Goal: Task Accomplishment & Management: Manage account settings

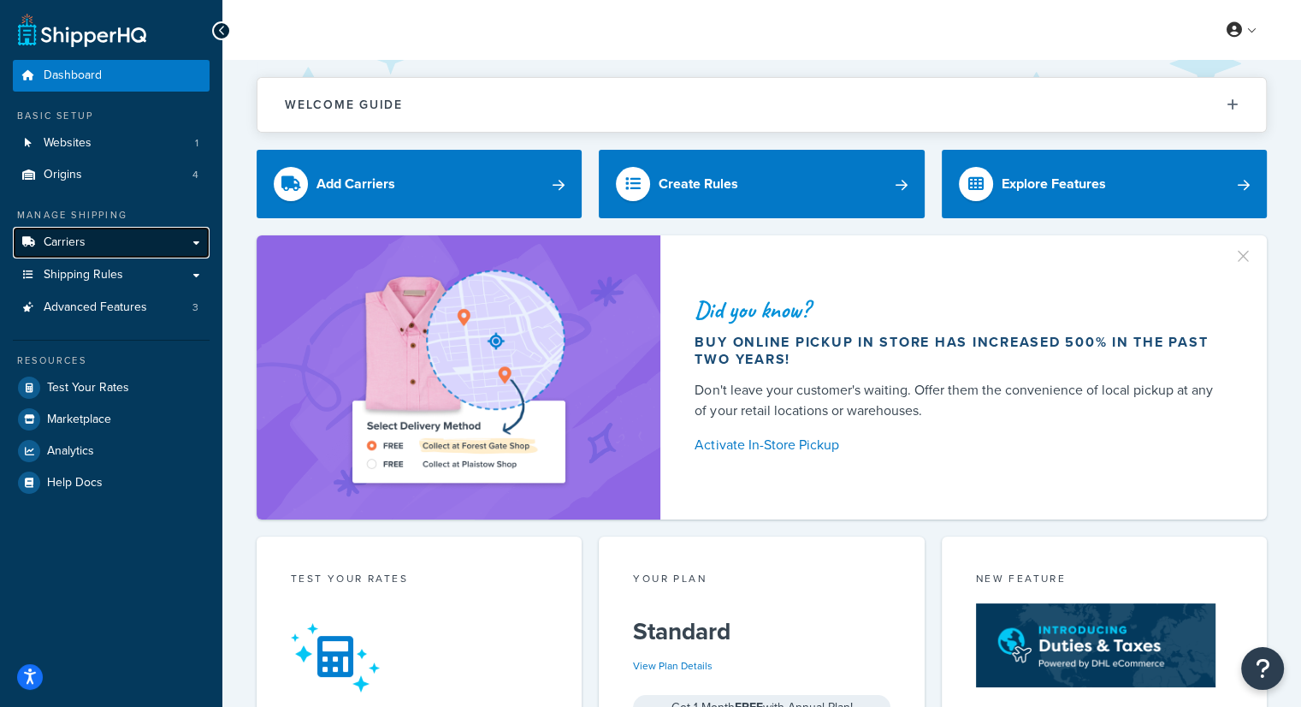
click at [75, 247] on span "Carriers" at bounding box center [65, 242] width 42 height 15
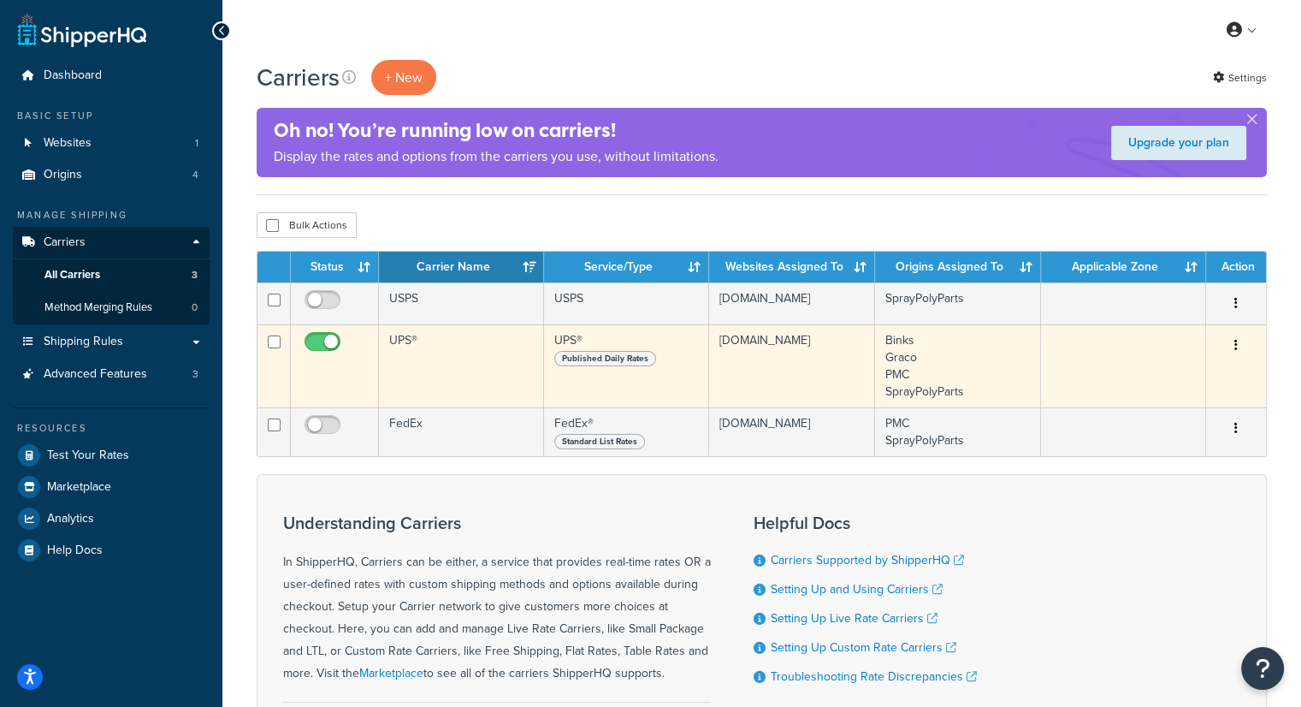
click at [1235, 345] on icon "button" at bounding box center [1236, 345] width 3 height 12
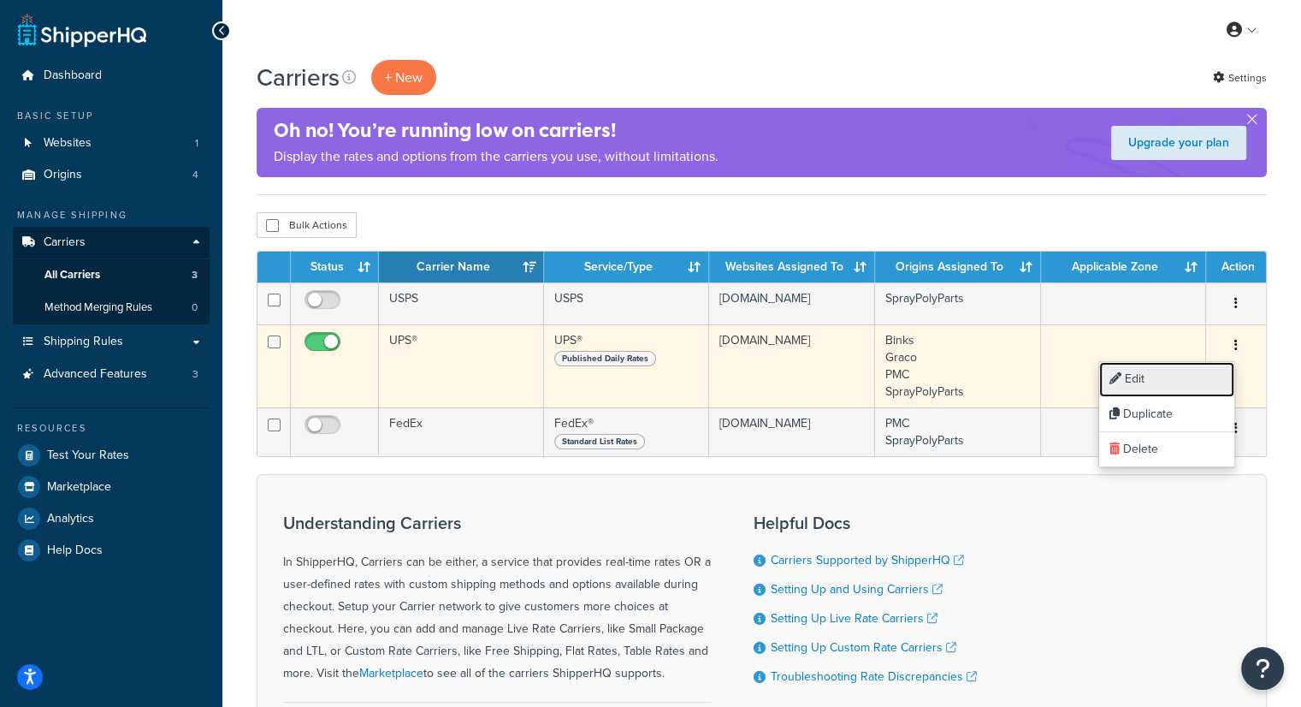
click at [1167, 380] on link "Edit" at bounding box center [1167, 379] width 135 height 35
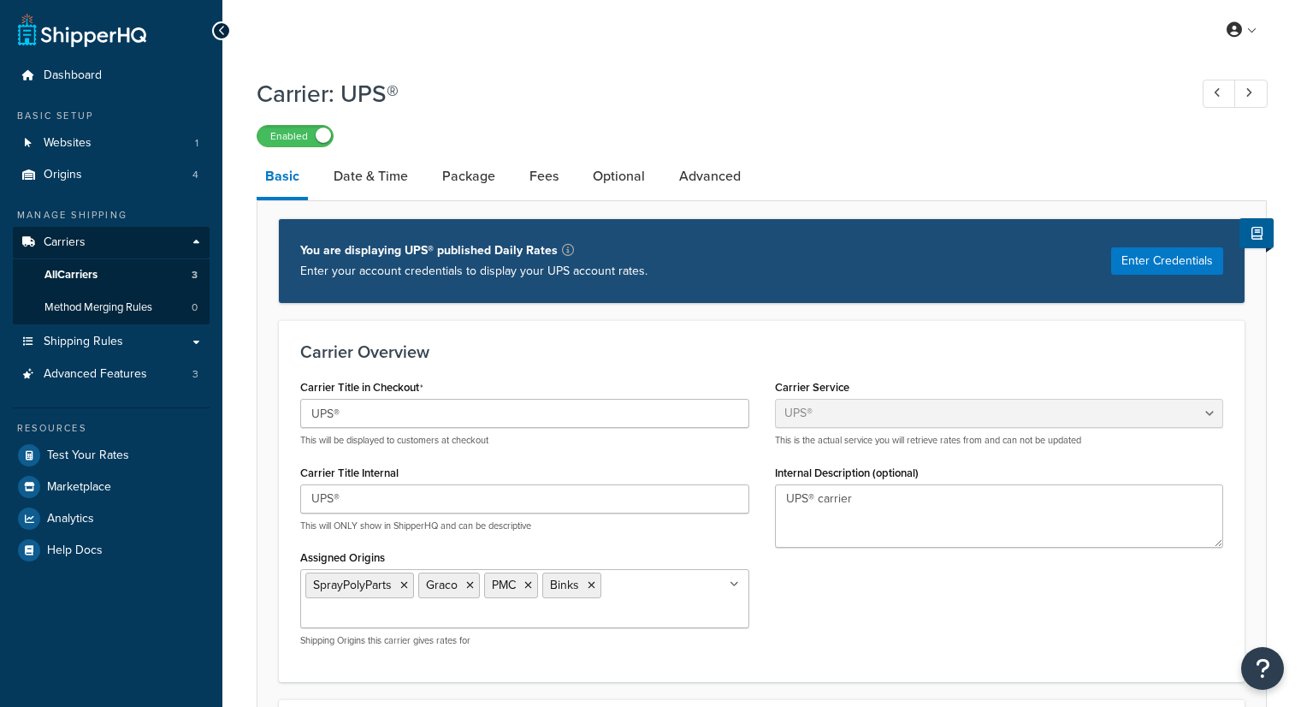
select select "ups"
click at [382, 189] on link "Date & Time" at bounding box center [371, 176] width 92 height 41
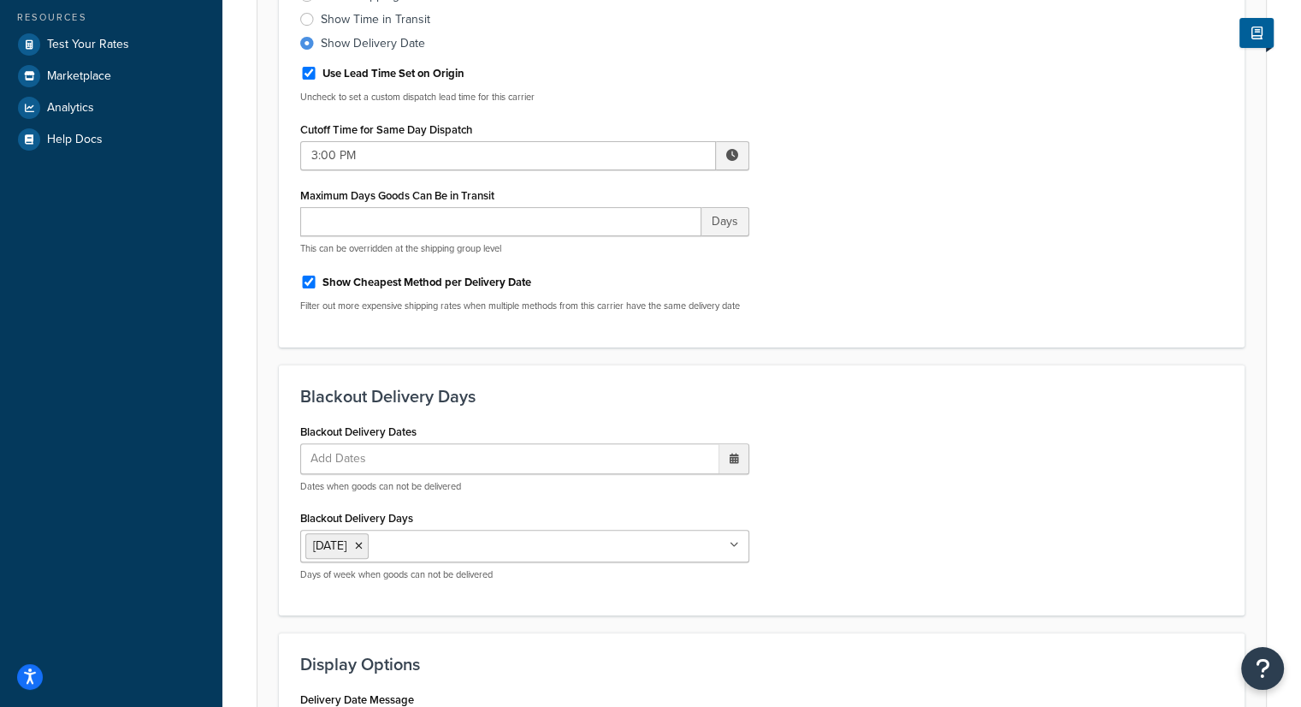
scroll to position [513, 0]
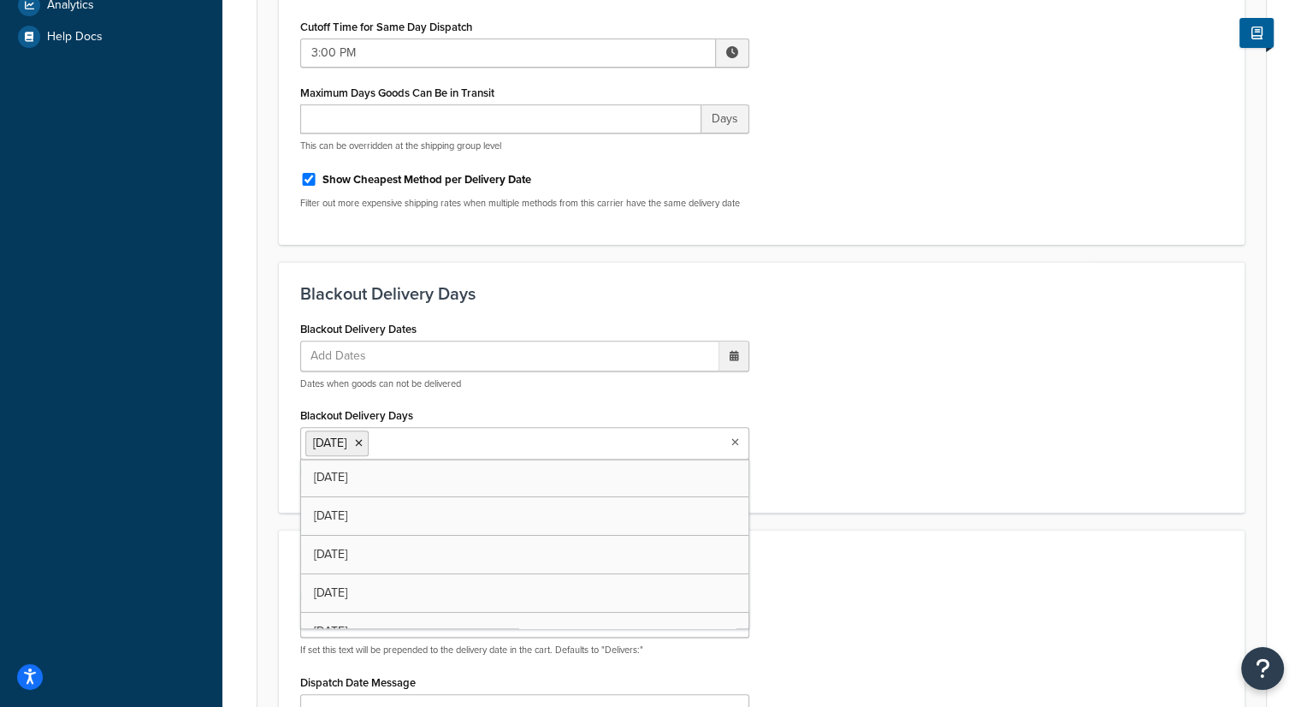
click at [572, 449] on ul "Sunday" at bounding box center [524, 443] width 449 height 33
click at [893, 487] on div "Blackout Delivery Dates Add Dates ‹ September 2025 › Su Mo Tu We Th Fr Sa 31 1 …" at bounding box center [761, 404] width 949 height 175
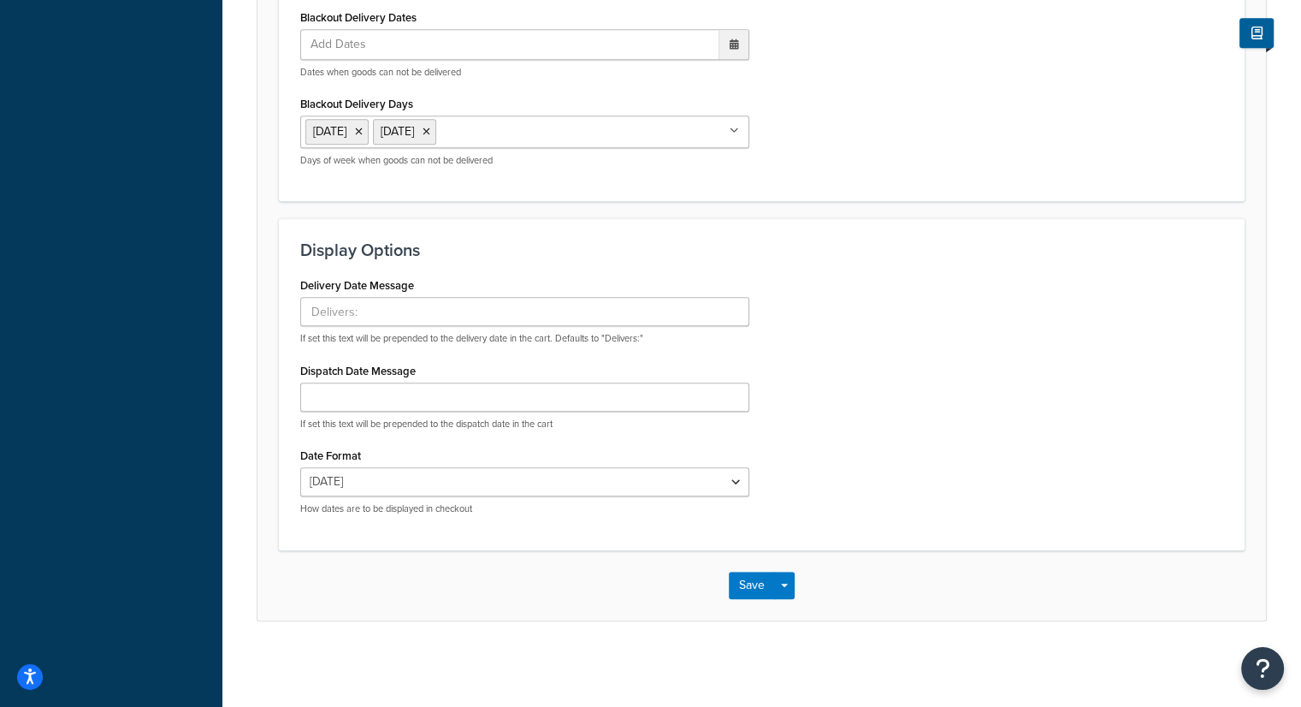
scroll to position [838, 0]
click at [753, 584] on button "Save" at bounding box center [752, 585] width 46 height 27
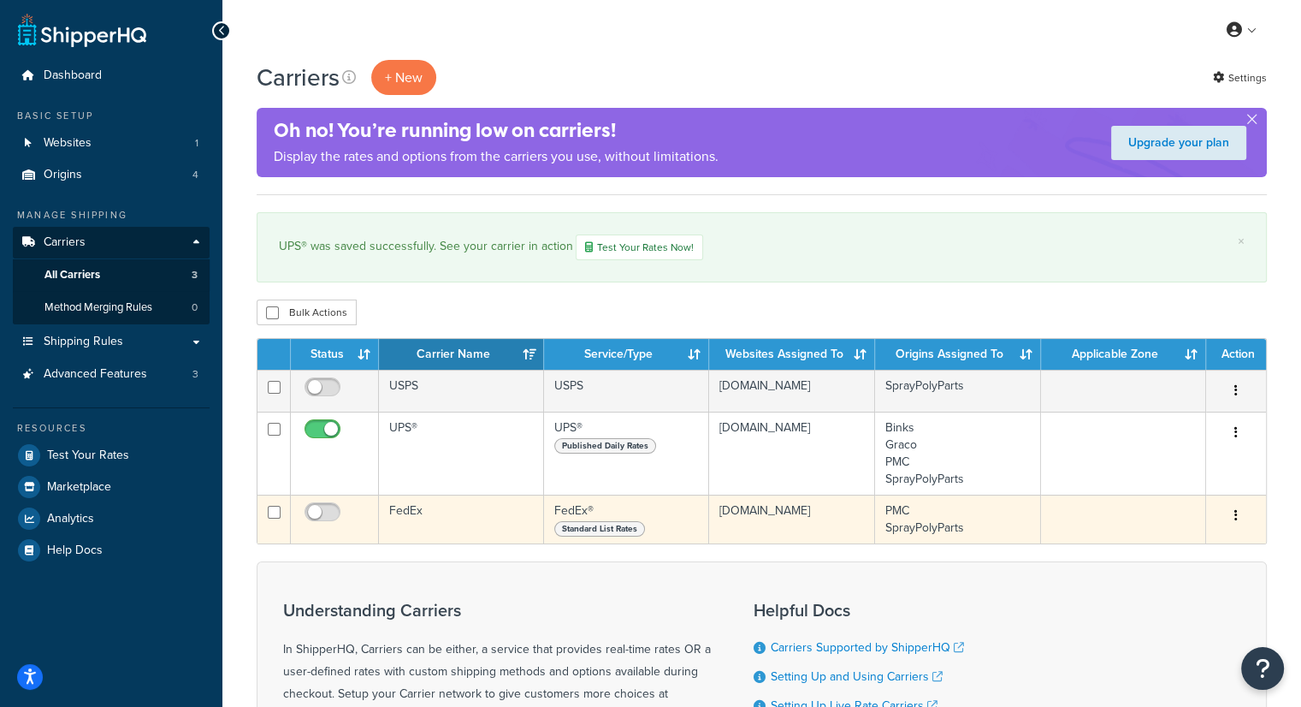
click at [766, 525] on td "www.spraypolyparts.com" at bounding box center [792, 519] width 166 height 49
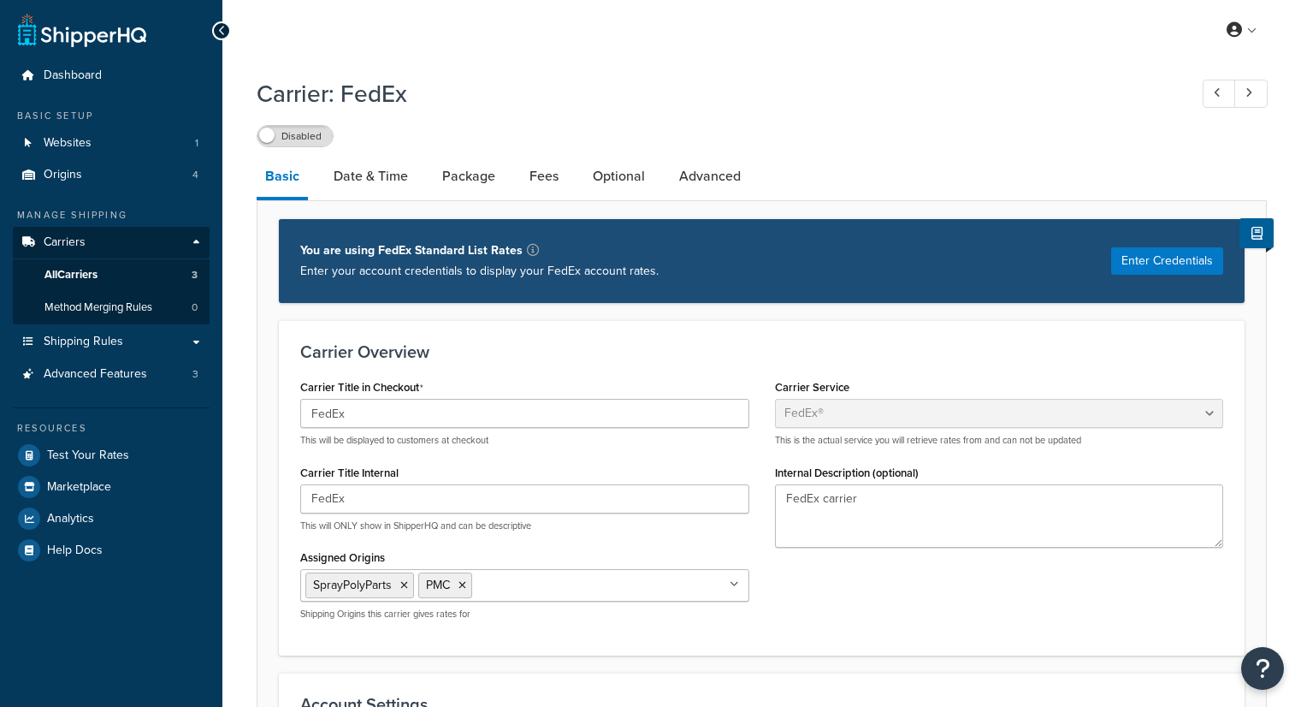
select select "fedEx"
select select "REGULAR_PICKUP"
select select "YOUR_PACKAGING"
click at [394, 164] on link "Date & Time" at bounding box center [371, 176] width 92 height 41
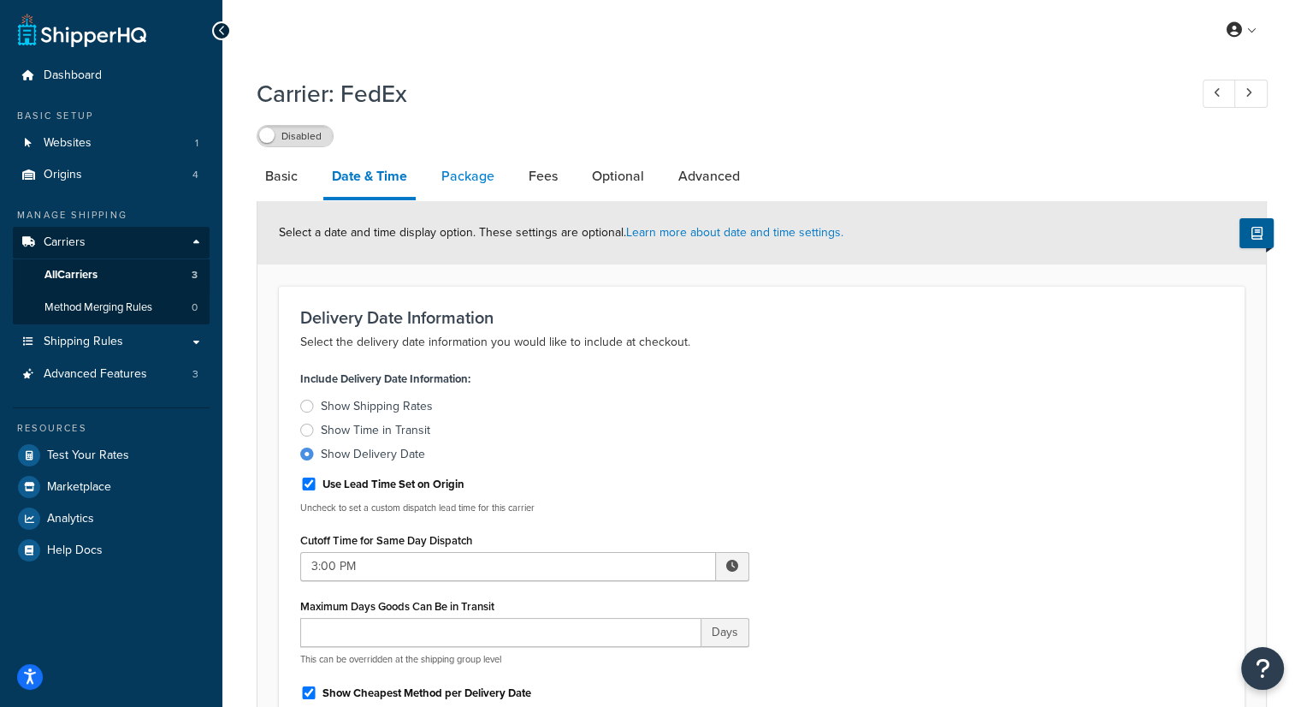
click at [483, 175] on link "Package" at bounding box center [468, 176] width 70 height 41
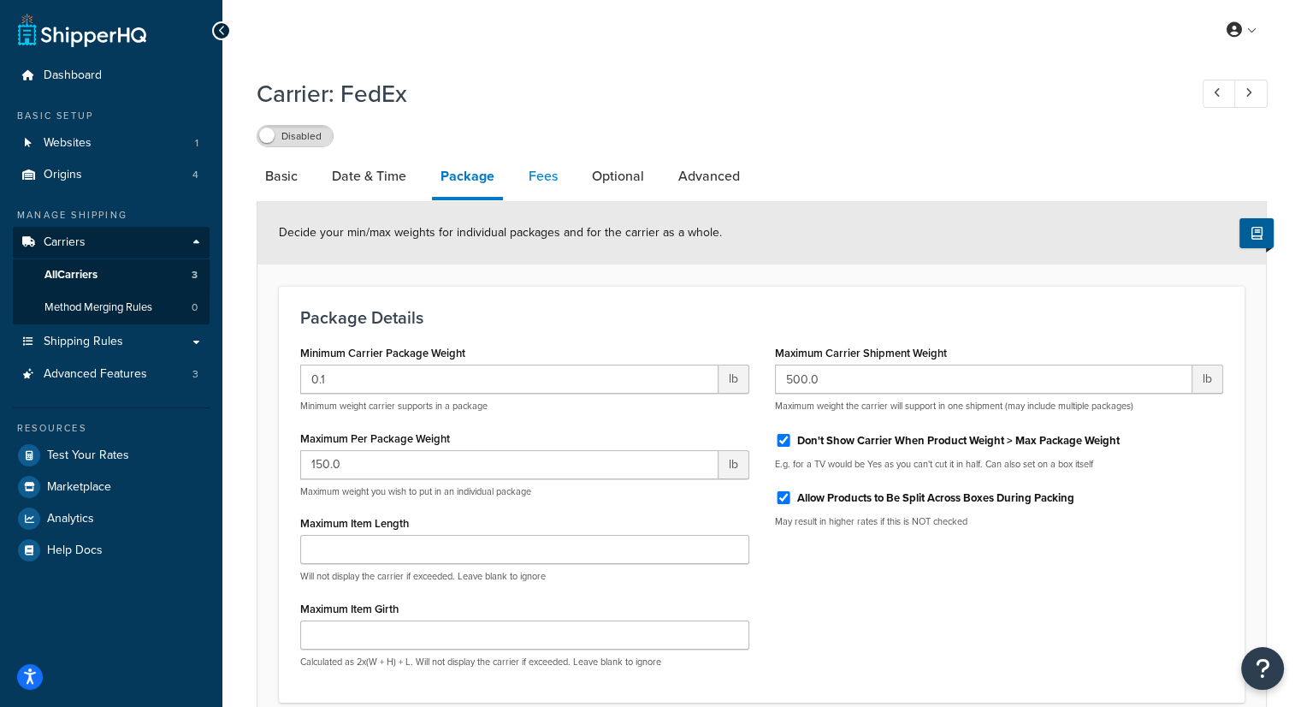
click at [551, 180] on link "Fees" at bounding box center [543, 176] width 46 height 41
select select "AFTER"
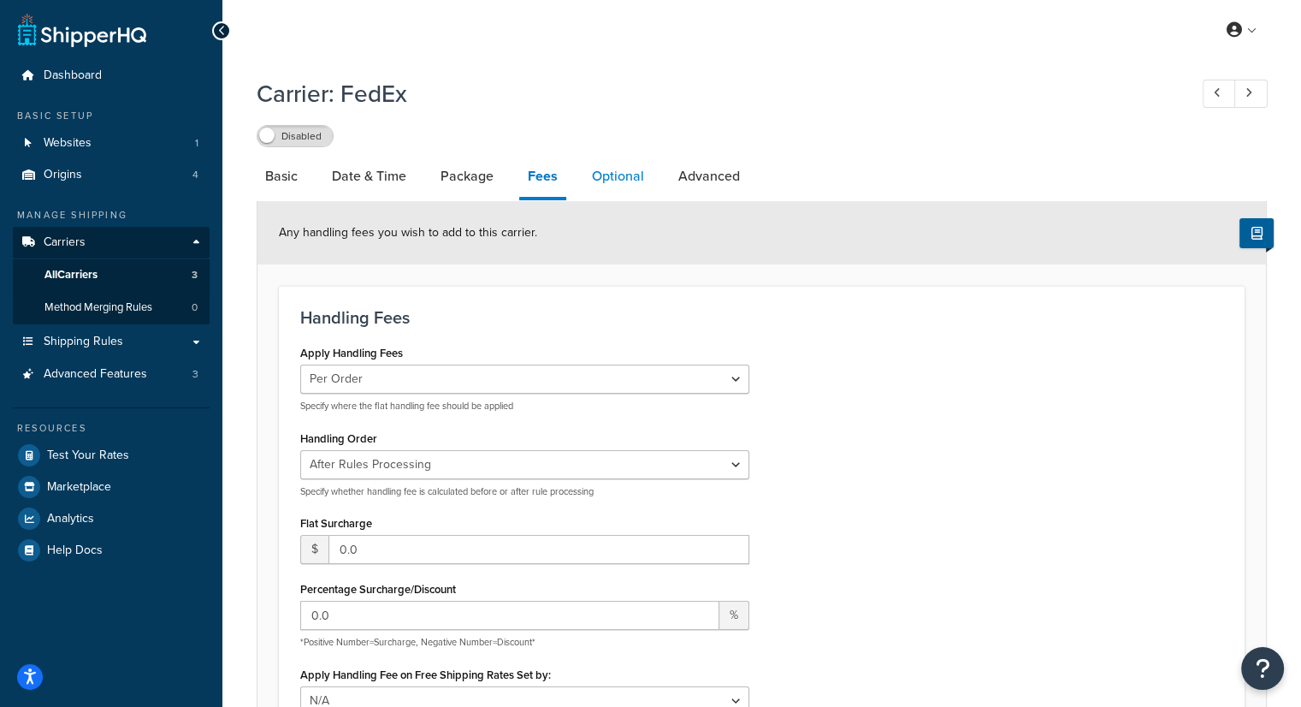
click at [623, 183] on link "Optional" at bounding box center [618, 176] width 69 height 41
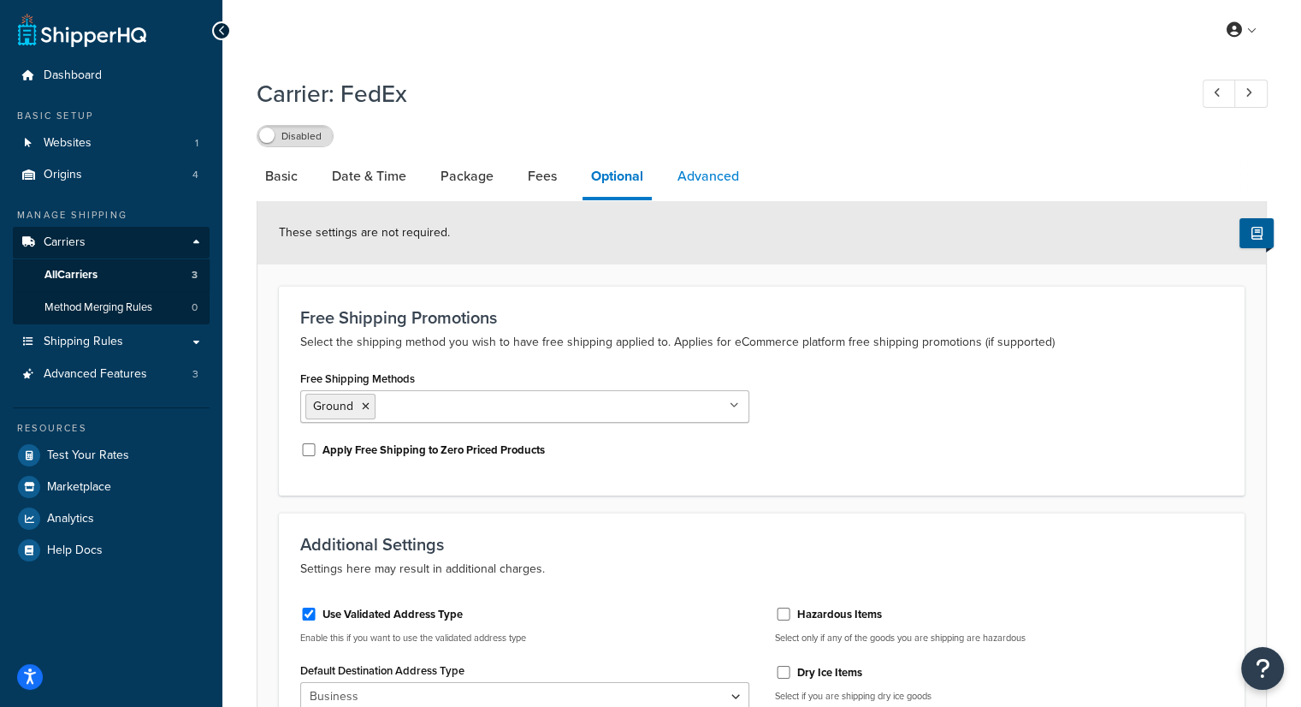
click at [711, 165] on link "Advanced" at bounding box center [708, 176] width 79 height 41
select select "false"
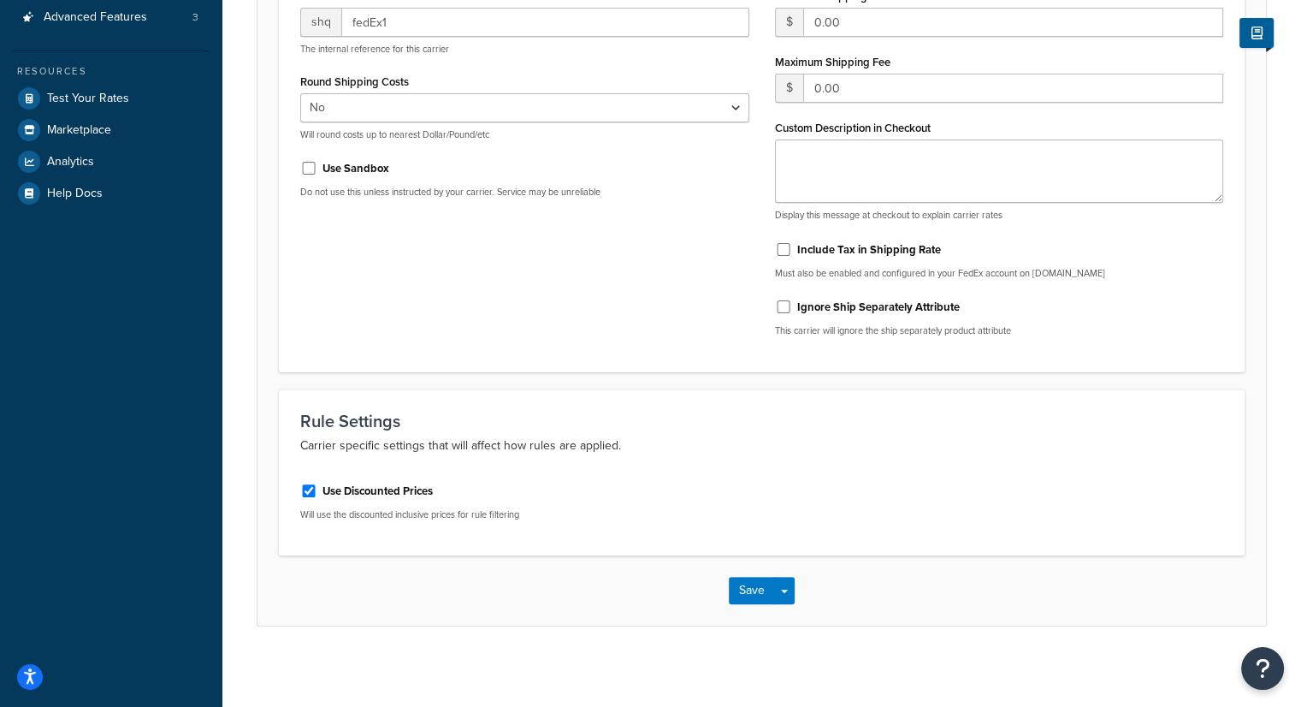
scroll to position [362, 0]
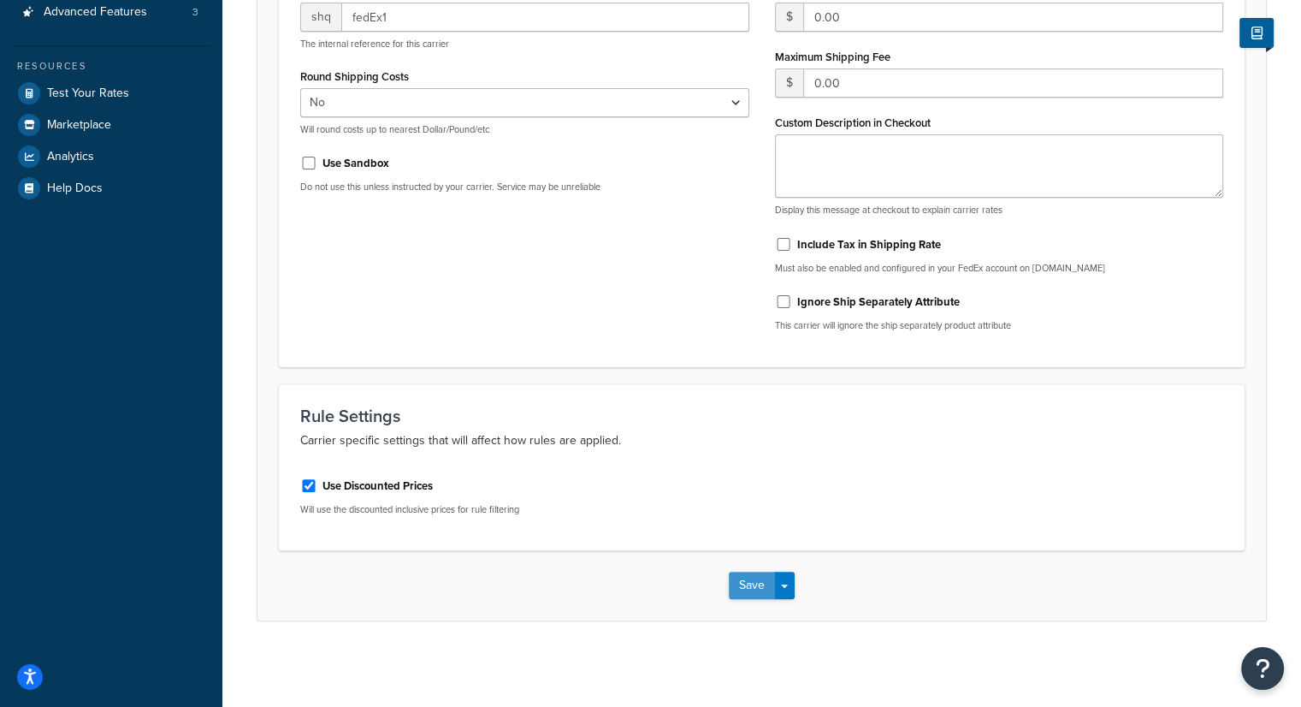
click at [740, 584] on button "Save" at bounding box center [752, 585] width 46 height 27
